Goal: Check status: Check status

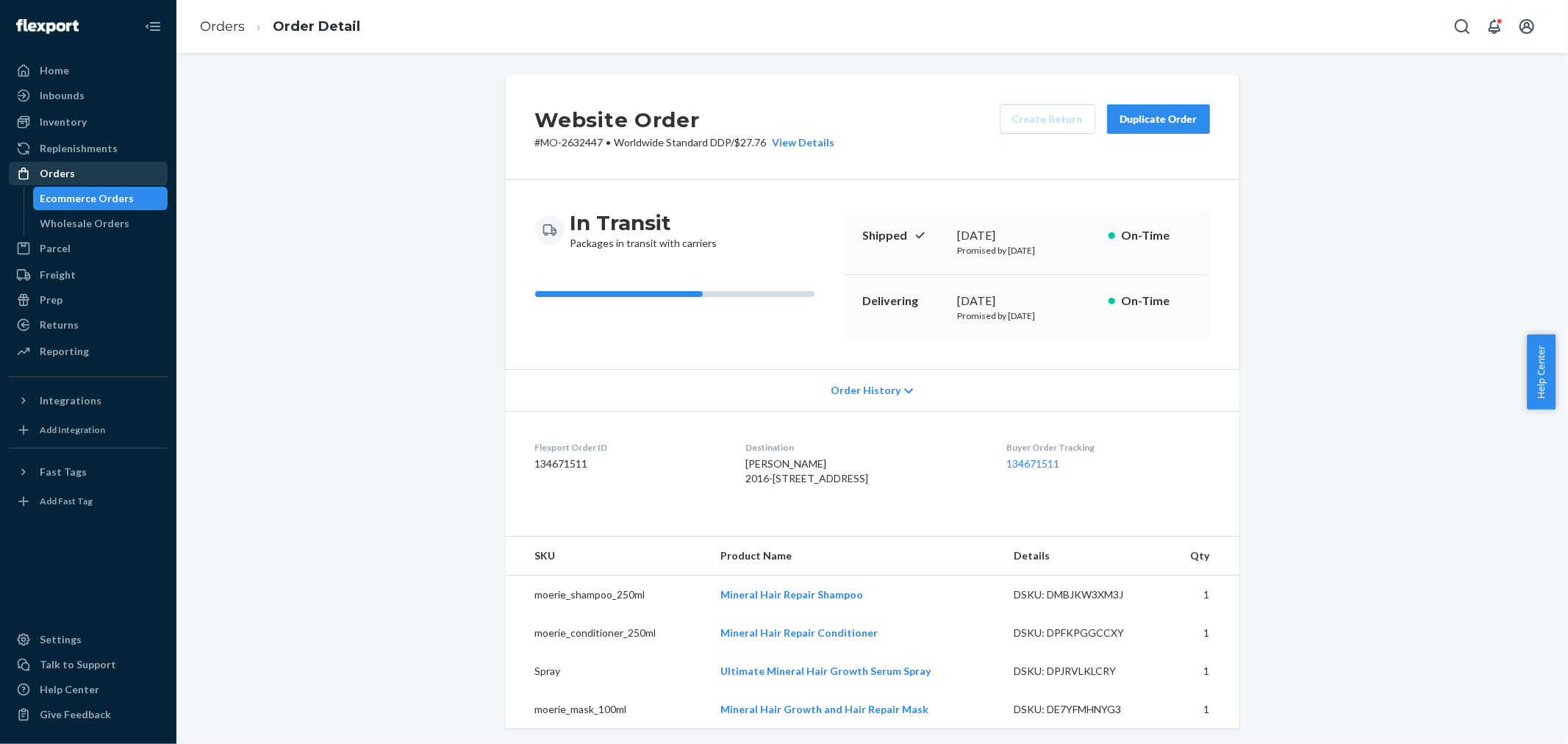
click at [96, 173] on div "Orders" at bounding box center [88, 174] width 156 height 21
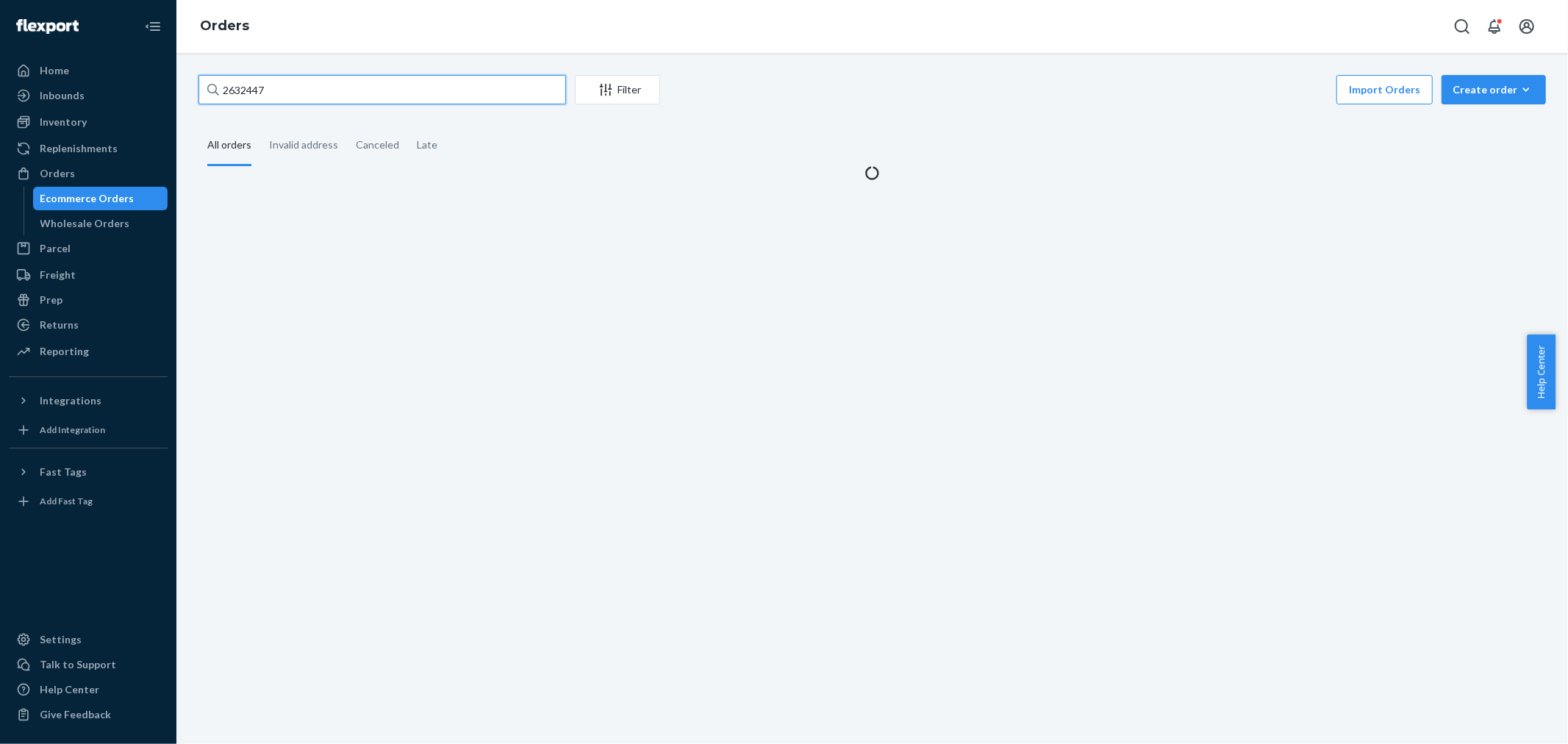
click at [284, 91] on input "2632447" at bounding box center [382, 89] width 368 height 29
paste input "3002083"
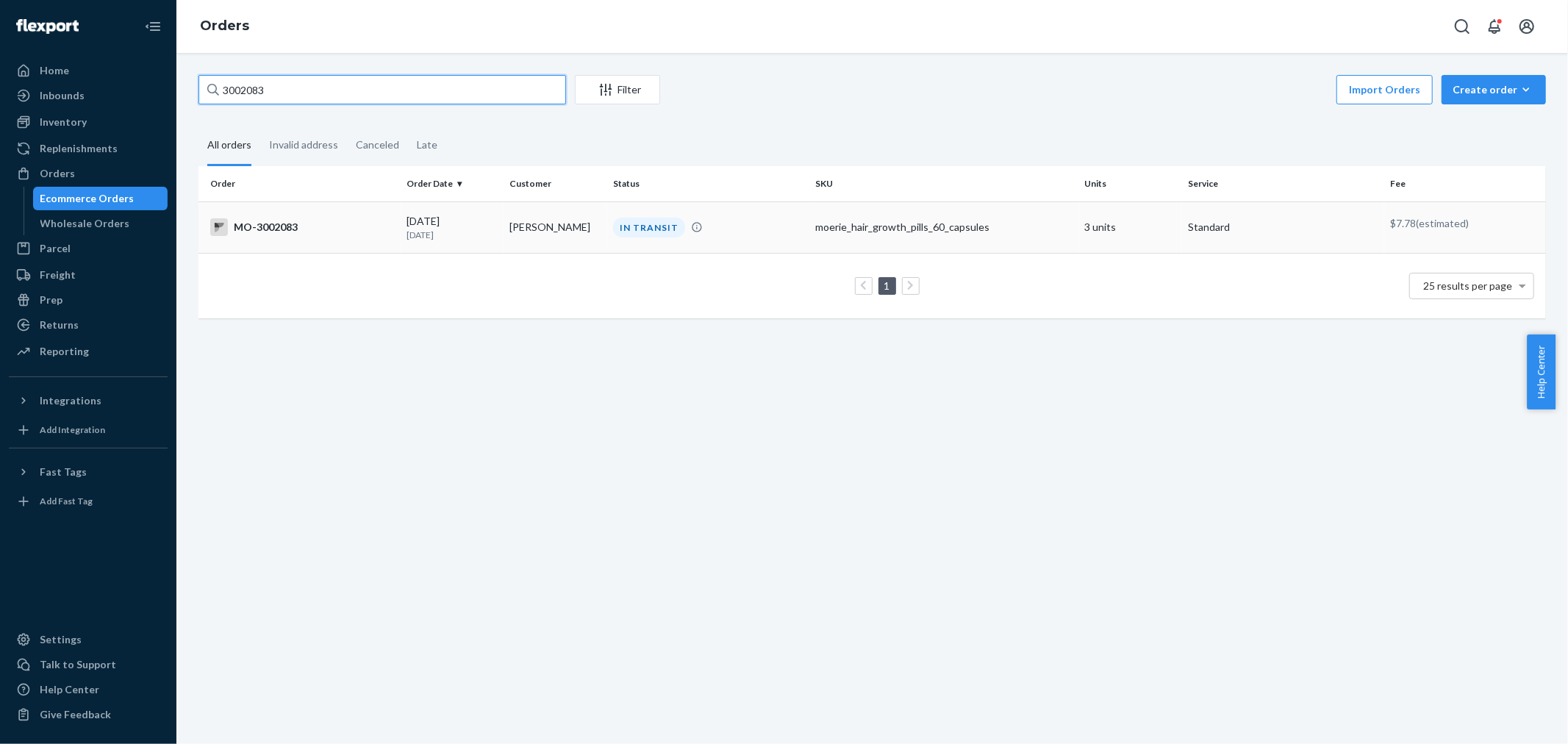
type input "3002083"
click at [591, 244] on td "[PERSON_NAME]" at bounding box center [556, 227] width 104 height 52
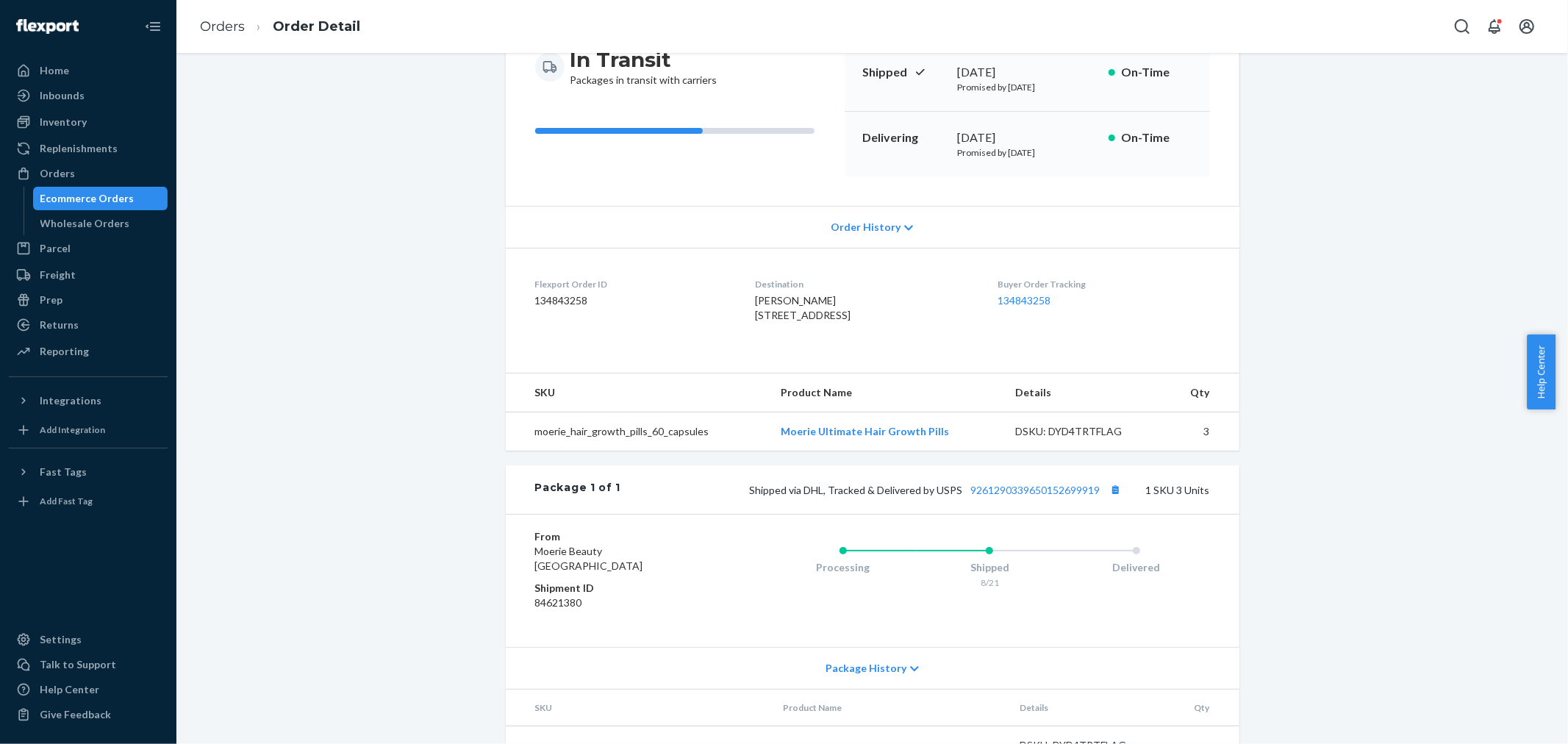
scroll to position [260, 0]
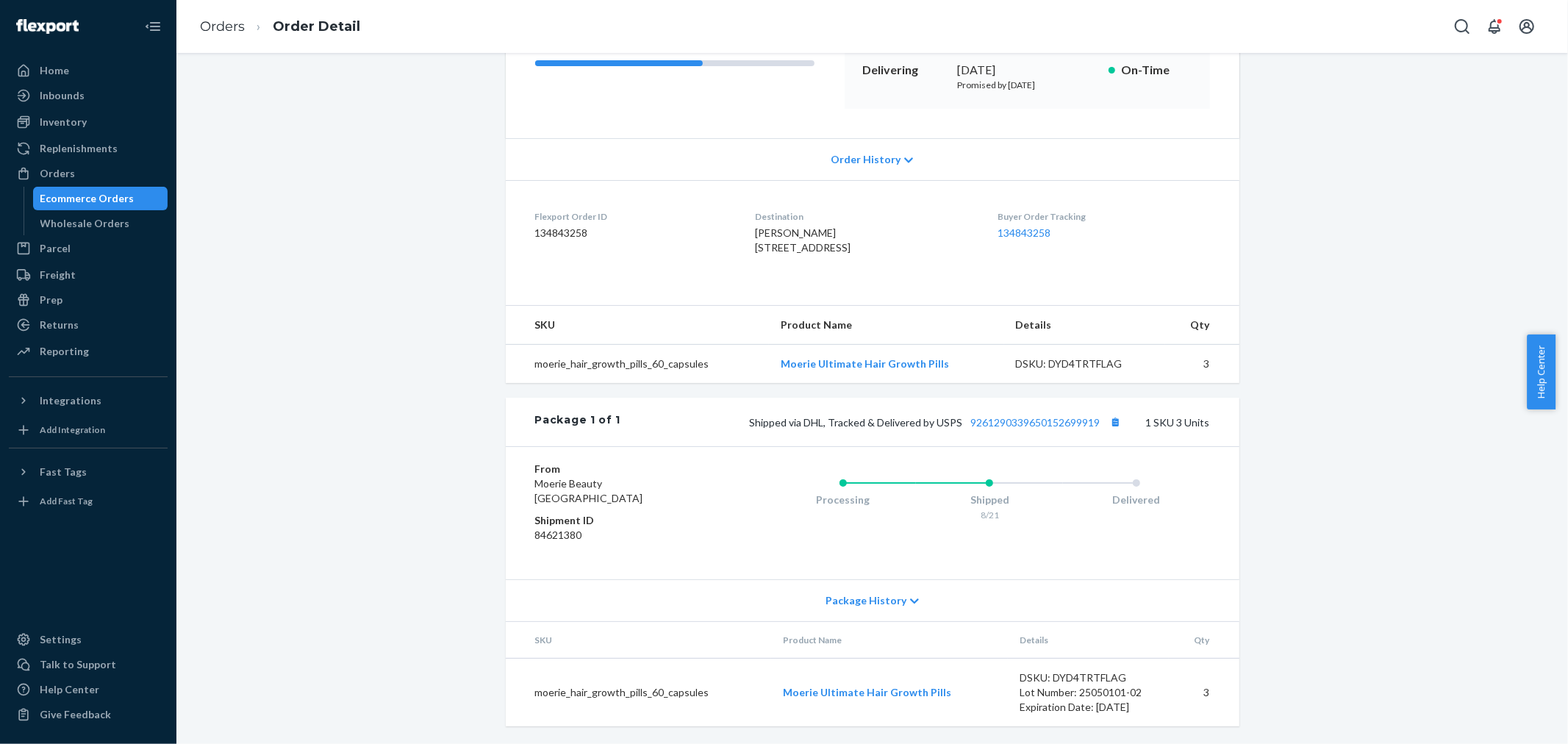
click at [765, 368] on td "moerie_hair_growth_pills_60_capsules" at bounding box center [638, 363] width 264 height 39
click at [950, 368] on td "Moerie Ultimate Hair Growth Pills" at bounding box center [886, 363] width 235 height 39
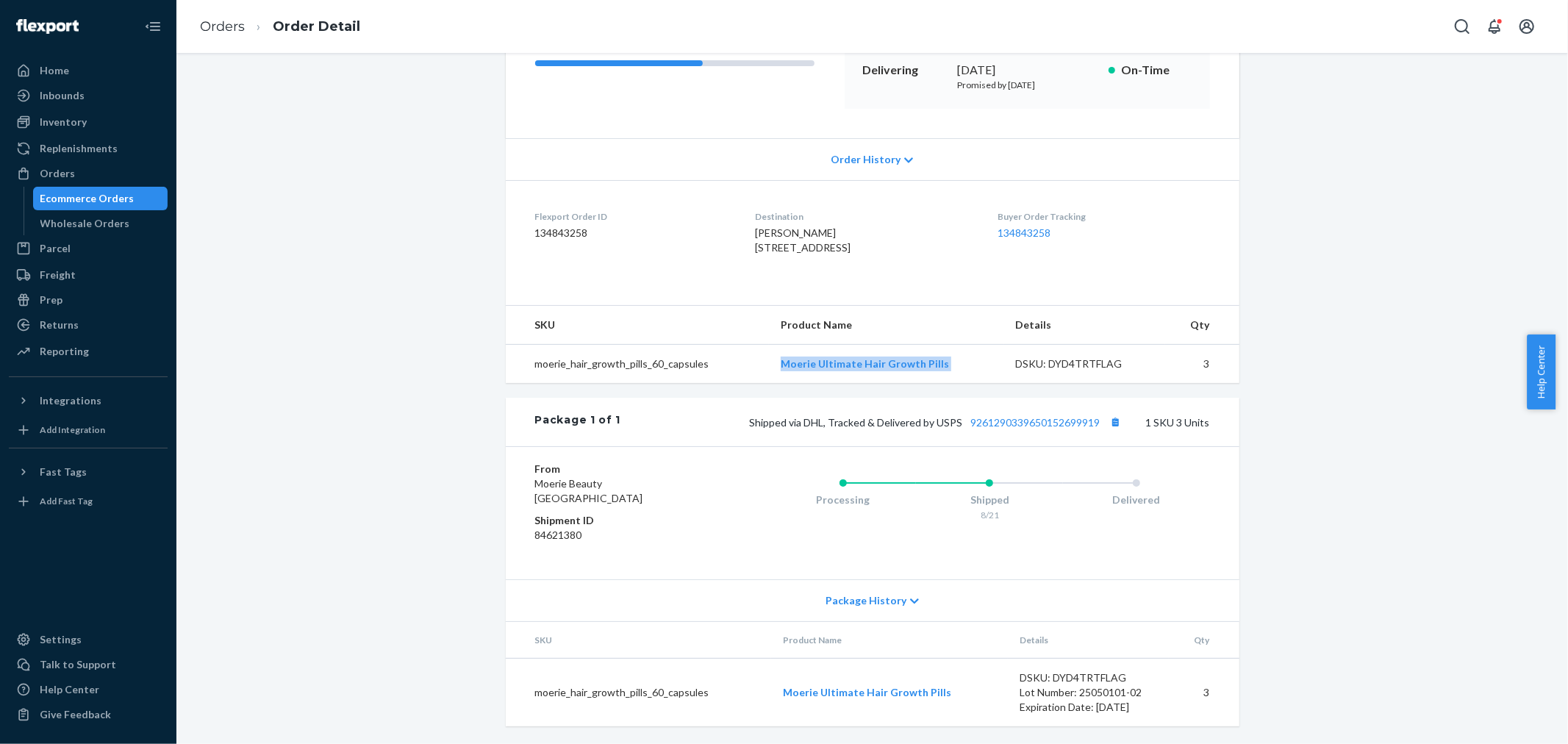
click at [950, 368] on td "Moerie Ultimate Hair Growth Pills" at bounding box center [886, 363] width 235 height 39
copy link "Moerie Ultimate Hair Growth Pills"
